Goal: Find specific page/section: Find specific page/section

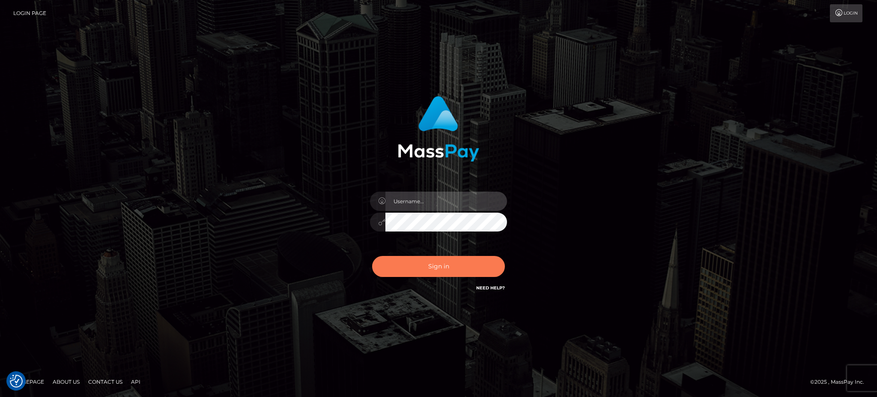
type input "Jiecel"
drag, startPoint x: 457, startPoint y: 267, endPoint x: 501, endPoint y: 268, distance: 43.3
click at [457, 267] on button "Sign in" at bounding box center [438, 266] width 133 height 21
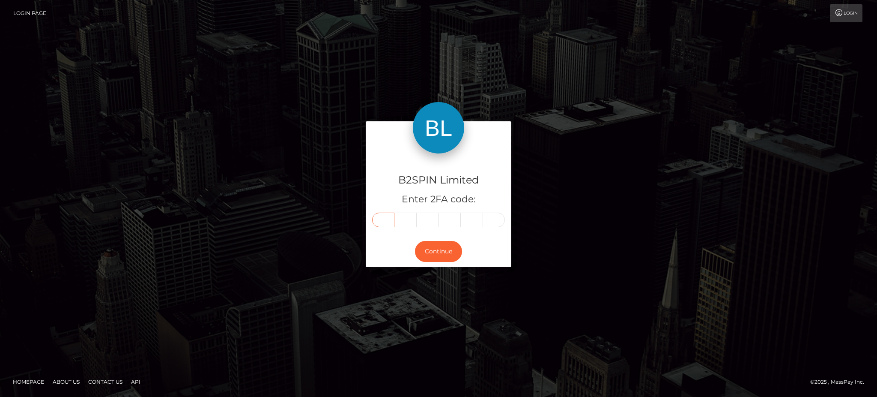
click at [384, 220] on input "text" at bounding box center [383, 219] width 22 height 15
type input "8"
type input "3"
type input "8"
type input "4"
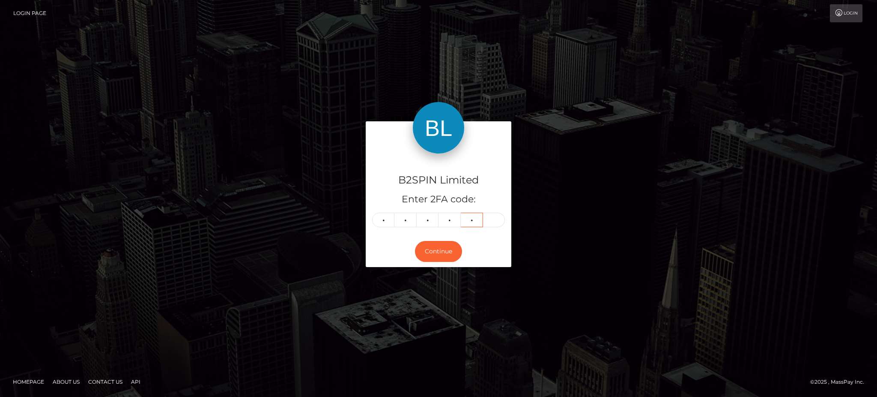
type input "5"
type input "1"
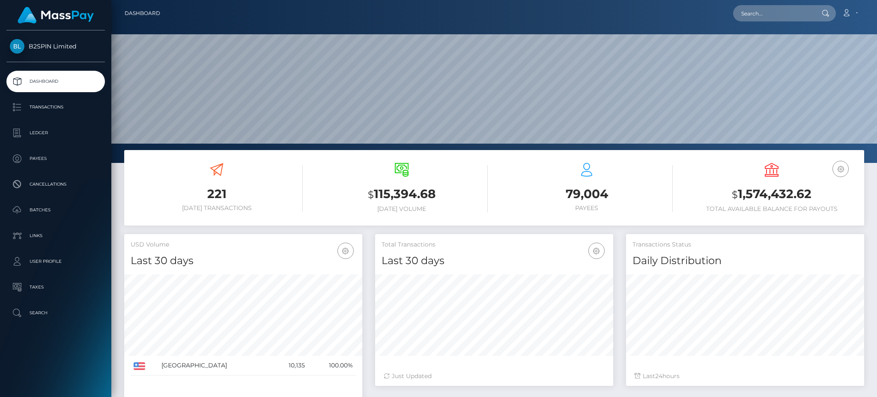
scroll to position [152, 238]
click at [788, 17] on input "text" at bounding box center [773, 13] width 81 height 16
paste input "2cd2011c-d72f-4434-86fb-aeebe44c7e77"
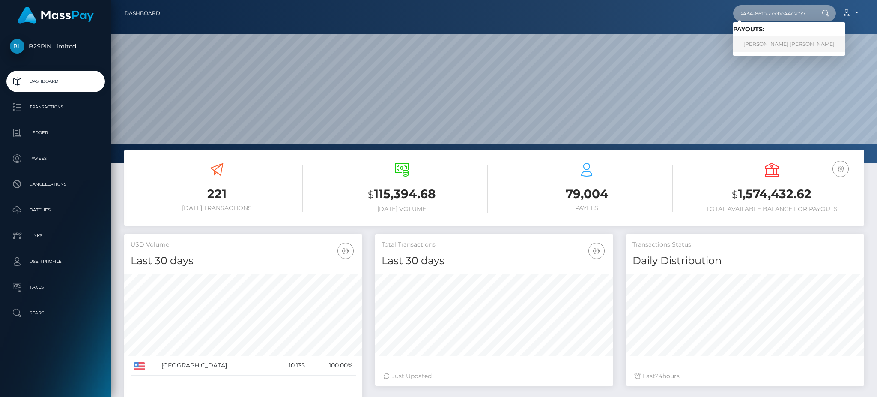
type input "2cd2011c-d72f-4434-86fb-aeebe44c7e77"
click at [768, 40] on link "TIMMY TAM LOU" at bounding box center [789, 44] width 112 height 16
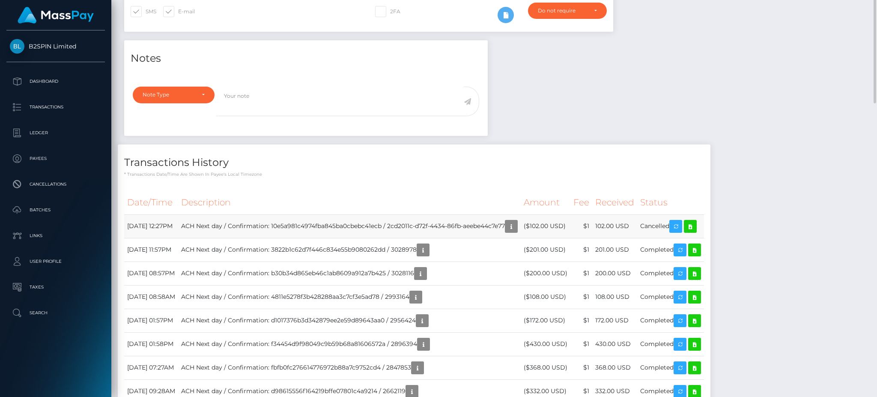
scroll to position [103, 238]
click at [775, 114] on div "Notes Note Type Compliance Clear Compliance General Note Type" at bounding box center [494, 245] width 753 height 410
click at [696, 232] on icon at bounding box center [690, 226] width 10 height 11
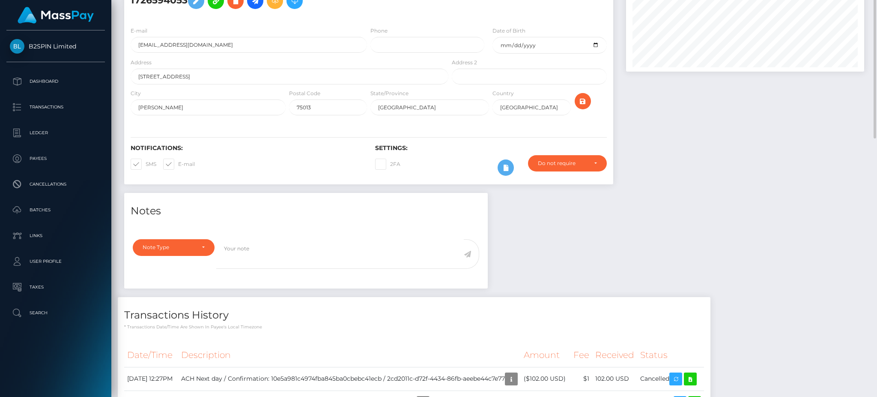
scroll to position [0, 0]
